Goal: Task Accomplishment & Management: Manage account settings

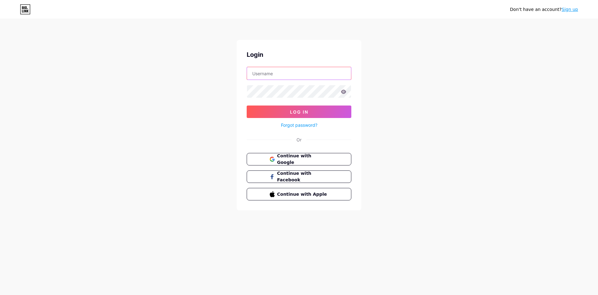
click at [280, 72] on input "text" at bounding box center [299, 73] width 104 height 12
type input "[EMAIL_ADDRESS][DOMAIN_NAME]"
click at [247, 105] on button "Log In" at bounding box center [299, 111] width 105 height 12
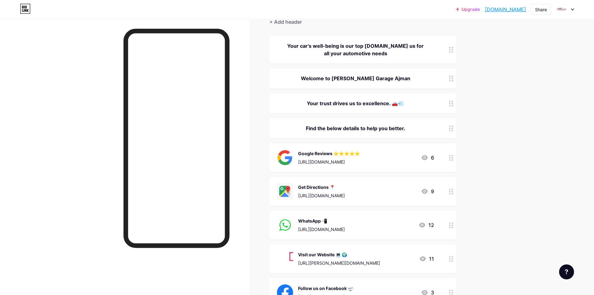
scroll to position [94, 0]
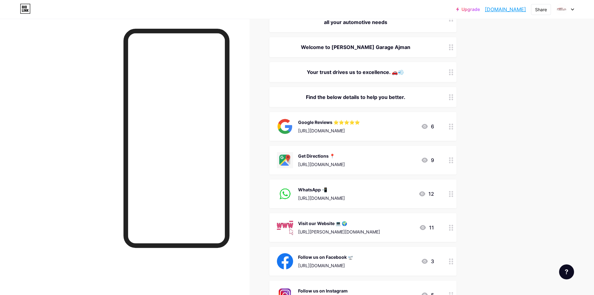
click at [453, 228] on icon at bounding box center [451, 227] width 4 height 6
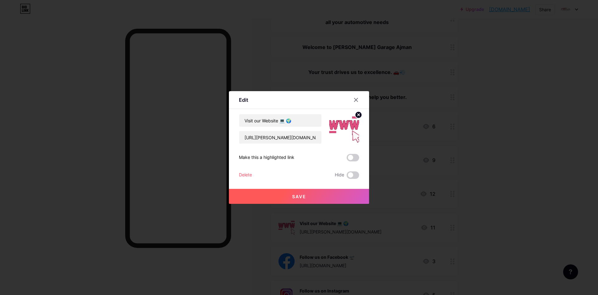
click at [247, 173] on div "Delete" at bounding box center [245, 174] width 13 height 7
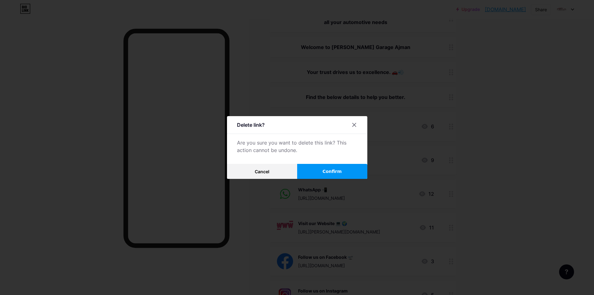
click at [342, 171] on span "Confirm" at bounding box center [331, 171] width 19 height 7
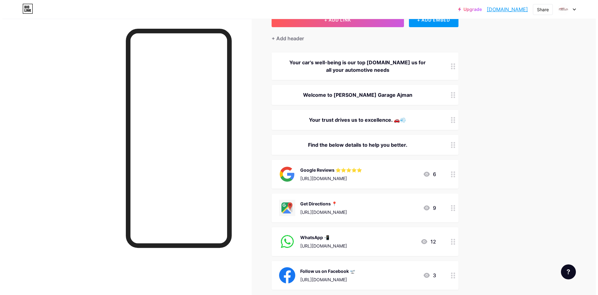
scroll to position [0, 0]
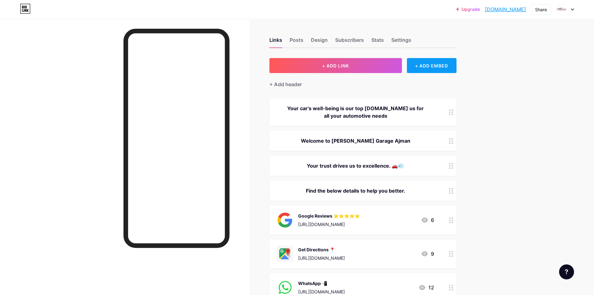
click at [431, 60] on div "+ ADD EMBED" at bounding box center [432, 65] width 50 height 15
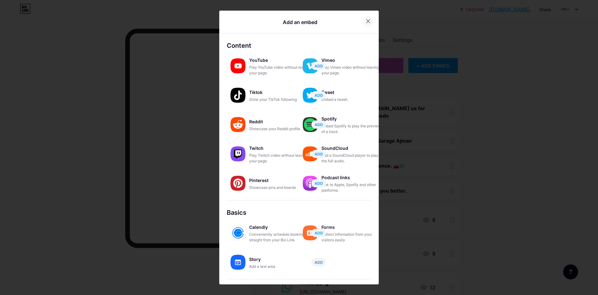
click at [363, 17] on div at bounding box center [368, 21] width 11 height 11
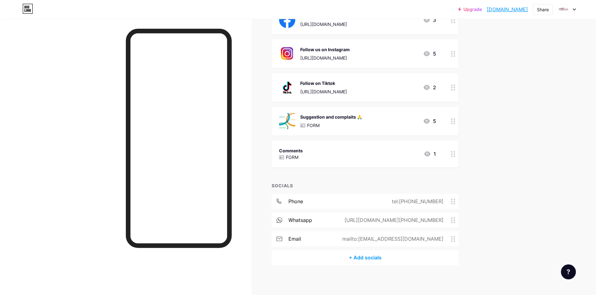
scroll to position [302, 0]
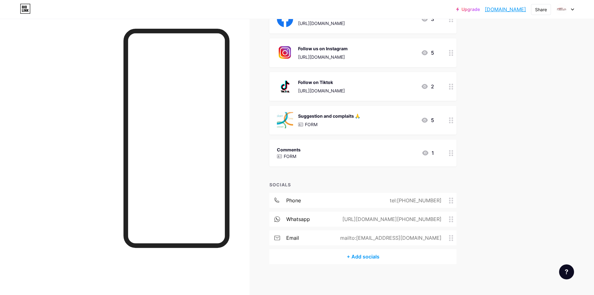
click at [360, 255] on div "+ Add socials" at bounding box center [362, 256] width 187 height 15
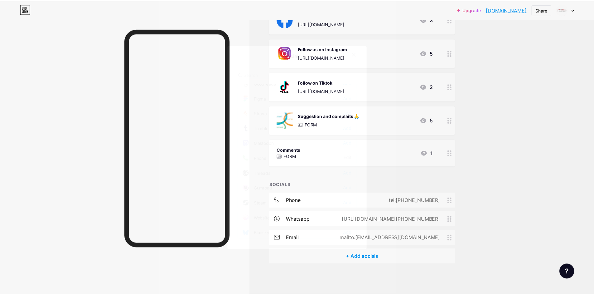
scroll to position [561, 0]
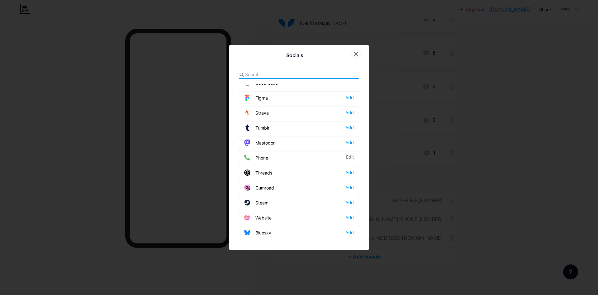
click at [356, 54] on icon at bounding box center [356, 53] width 3 height 3
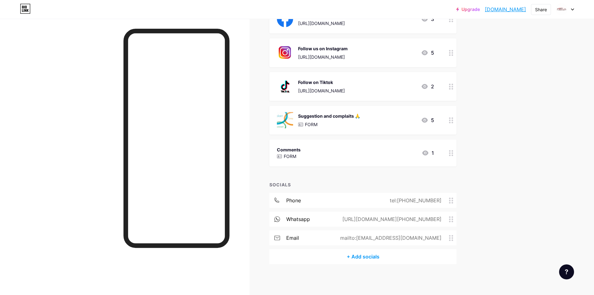
scroll to position [115, 0]
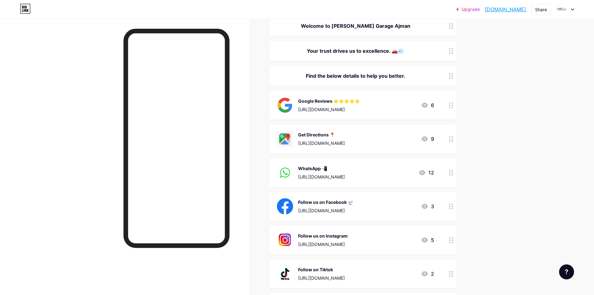
click at [467, 9] on link "Upgrade" at bounding box center [468, 9] width 24 height 5
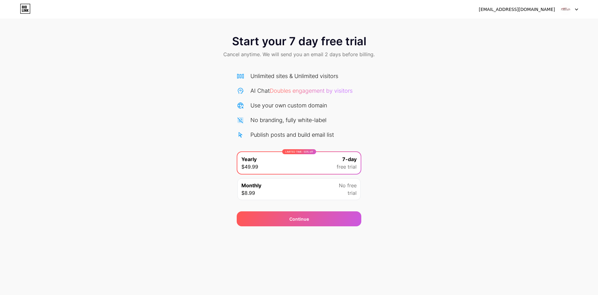
click at [576, 7] on div at bounding box center [569, 9] width 18 height 11
click at [480, 56] on div "Start your 7 day free trial Cancel anytime. We will send you an email 2 days be…" at bounding box center [299, 47] width 598 height 37
click at [24, 9] on icon at bounding box center [25, 9] width 11 height 10
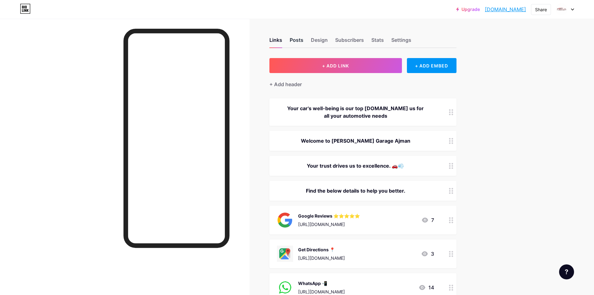
click at [301, 40] on div "Posts" at bounding box center [297, 41] width 14 height 11
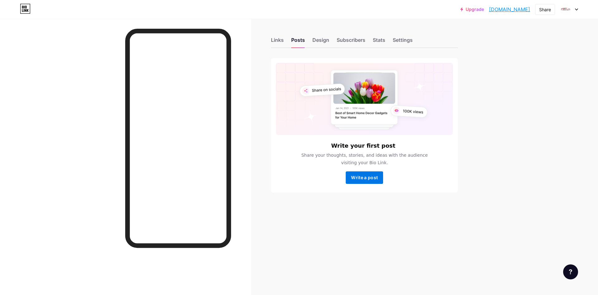
click at [362, 176] on span "Write a post" at bounding box center [364, 177] width 27 height 5
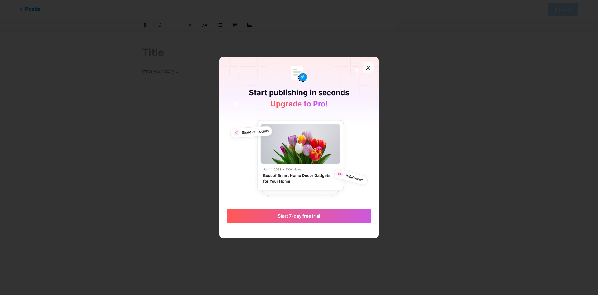
click at [367, 67] on icon at bounding box center [368, 67] width 3 height 3
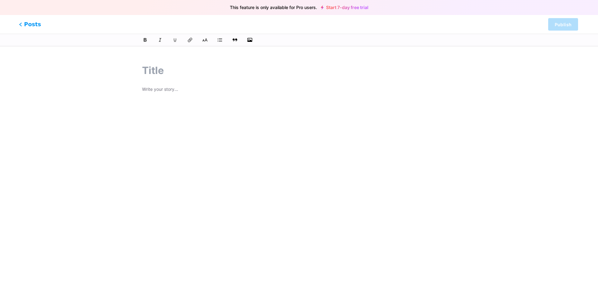
click at [23, 22] on span "Posts" at bounding box center [30, 24] width 22 height 8
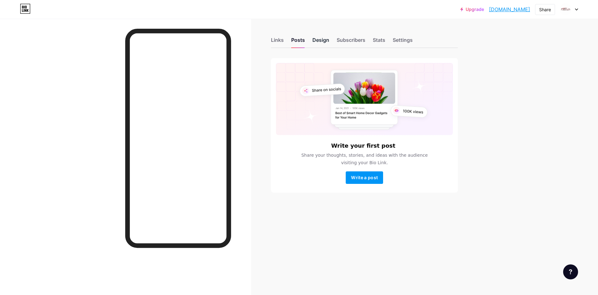
click at [321, 42] on div "Design" at bounding box center [321, 41] width 17 height 11
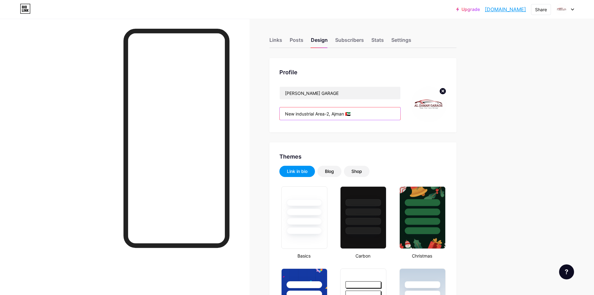
click at [358, 117] on input "New industrial Area-2, Ajman 🇦🇪" at bounding box center [340, 113] width 121 height 12
click at [347, 41] on div "Subscribers" at bounding box center [349, 41] width 29 height 11
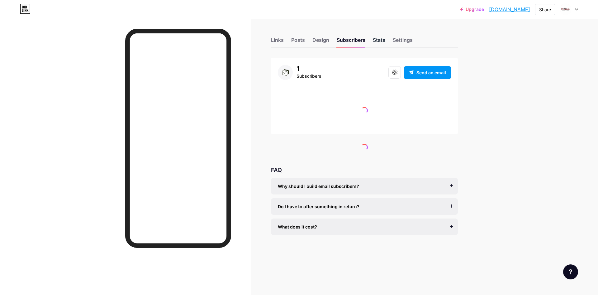
click at [379, 40] on div "Stats" at bounding box center [379, 41] width 12 height 11
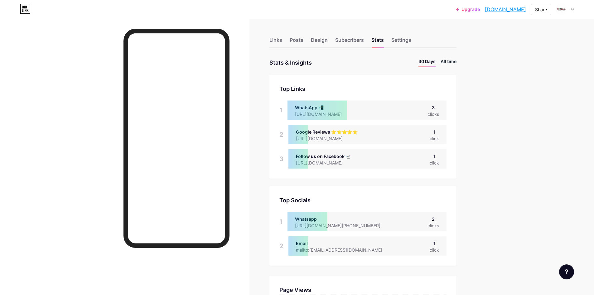
click at [447, 62] on li "All time" at bounding box center [448, 62] width 16 height 9
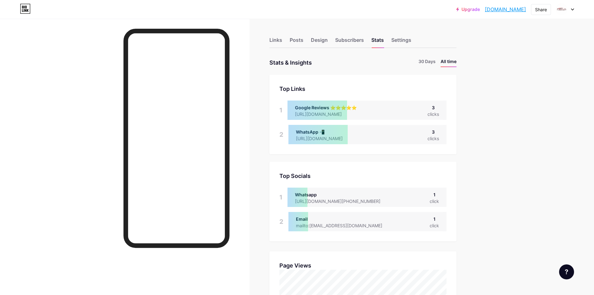
click at [392, 44] on div "Links Posts Design Subscribers Stats Settings" at bounding box center [362, 37] width 187 height 22
click at [282, 41] on div "Links" at bounding box center [275, 41] width 13 height 11
